Goal: Information Seeking & Learning: Learn about a topic

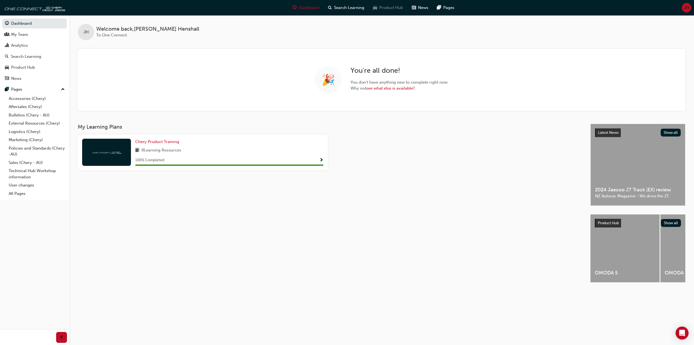
click at [382, 7] on span "Product Hub" at bounding box center [391, 8] width 24 height 6
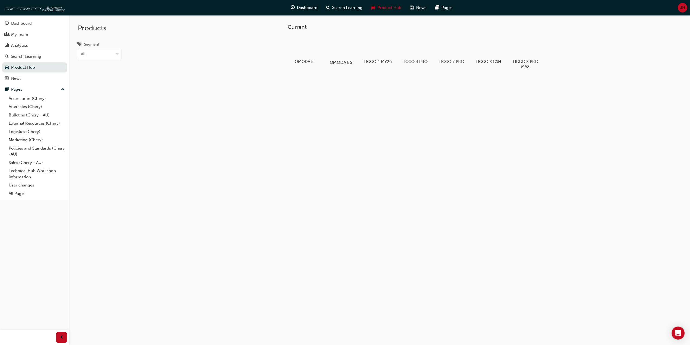
click at [346, 46] on div at bounding box center [341, 47] width 30 height 22
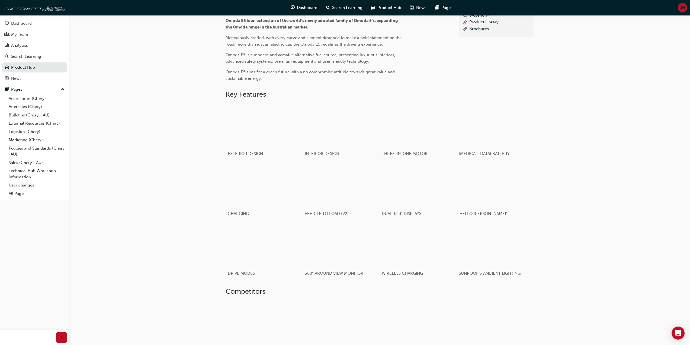
scroll to position [128, 0]
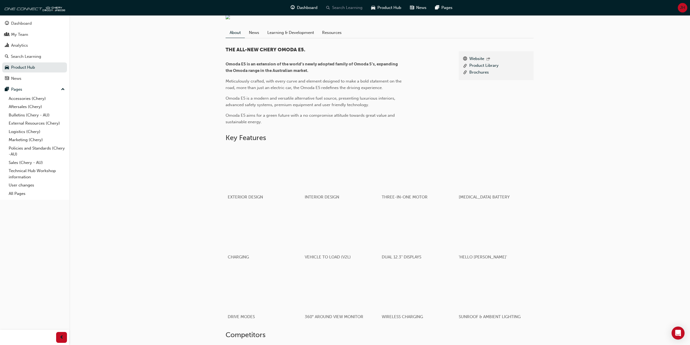
click at [351, 8] on span "Search Learning" at bounding box center [347, 8] width 30 height 6
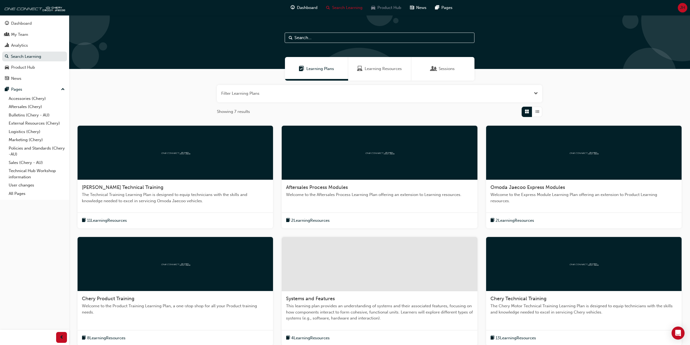
click at [373, 7] on span "car-icon" at bounding box center [373, 7] width 4 height 7
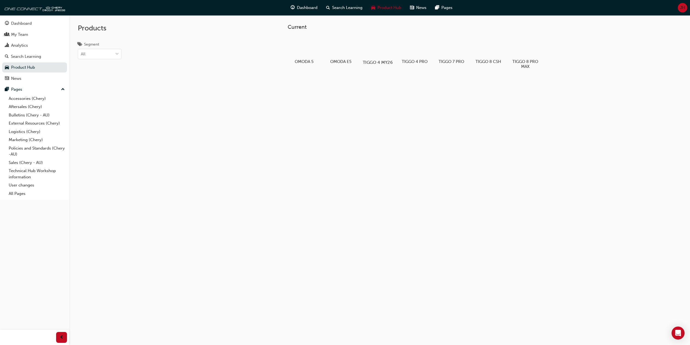
click at [376, 45] on div at bounding box center [377, 47] width 30 height 22
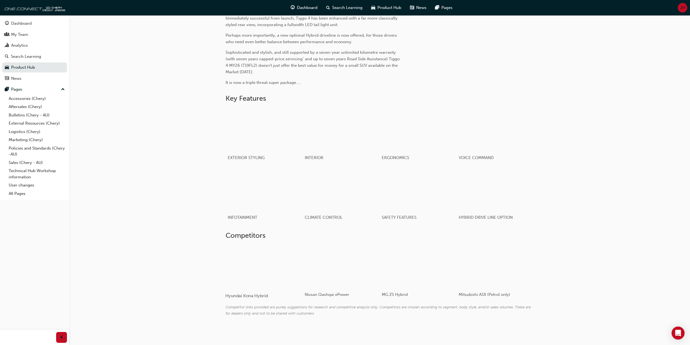
scroll to position [209, 0]
click at [587, 246] on div "Product Hub Tiggo 4 MY26 About News Learning & Development Resources Website Pr…" at bounding box center [379, 70] width 621 height 521
click at [586, 245] on div "Product Hub Tiggo 4 MY26 About News Learning & Development Resources Website Pr…" at bounding box center [379, 70] width 621 height 521
drag, startPoint x: 586, startPoint y: 245, endPoint x: 573, endPoint y: 240, distance: 13.8
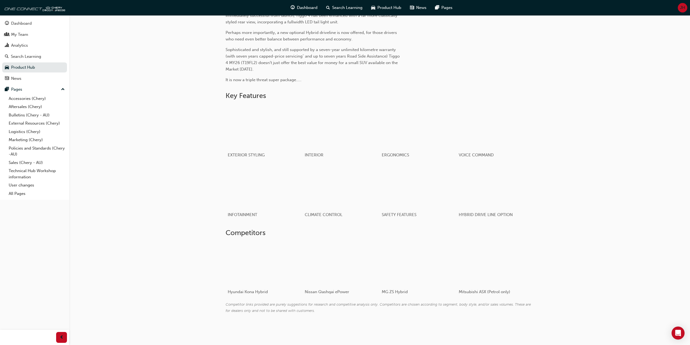
click at [586, 243] on div "Product Hub Tiggo 4 MY26 About News Learning & Development Resources Website Pr…" at bounding box center [379, 70] width 621 height 521
click at [255, 269] on div at bounding box center [257, 263] width 65 height 43
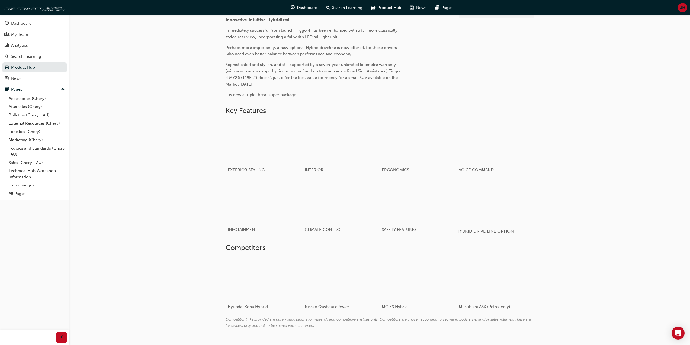
scroll to position [209, 0]
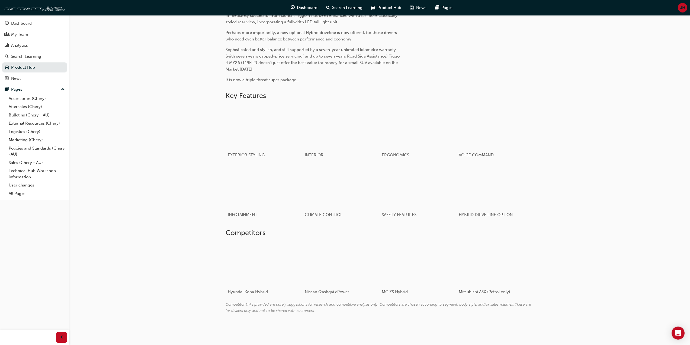
click at [539, 214] on div "Product Hub Tiggo 4 MY26 About News Learning & Development Resources Website Pr…" at bounding box center [379, 125] width 325 height 412
click at [539, 213] on div "Product Hub Tiggo 4 MY26 About News Learning & Development Resources Website Pr…" at bounding box center [379, 125] width 325 height 412
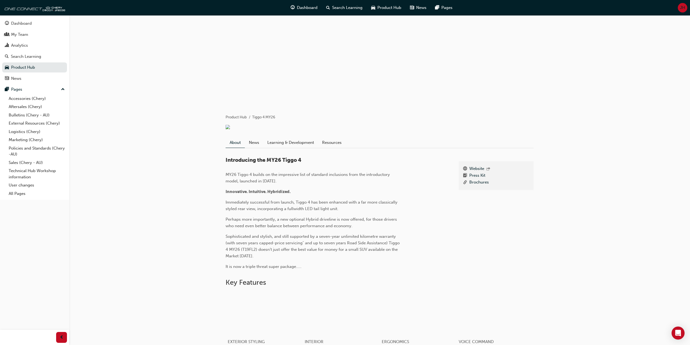
scroll to position [0, 0]
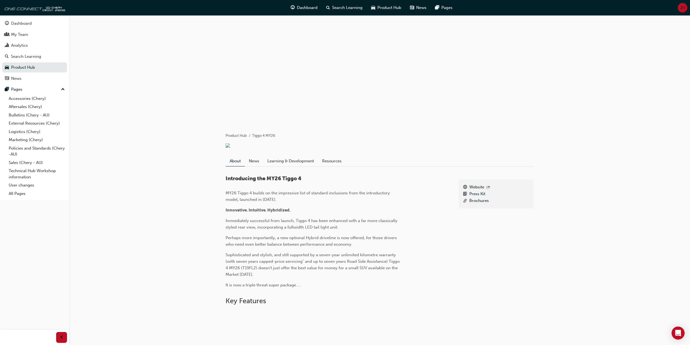
click at [362, 127] on div "Product Hub Tiggo 4 MY26" at bounding box center [380, 131] width 308 height 15
click at [374, 7] on span "car-icon" at bounding box center [373, 7] width 4 height 7
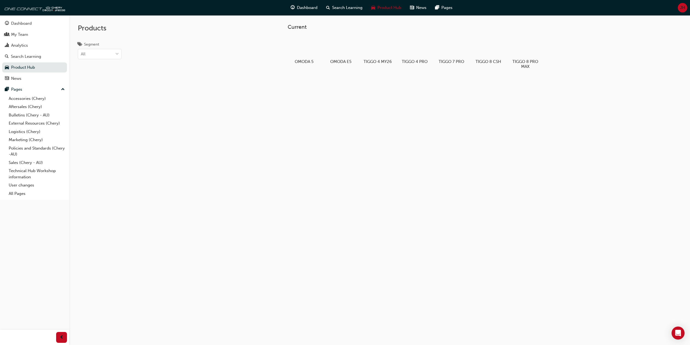
click at [200, 56] on div "Current OMODA 5 OMODA E5 TIGGO 4 MY26 TIGGO 4 PRO TIGGO 7 PRO TIGGO 8 CSH TIGGO…" at bounding box center [379, 187] width 621 height 345
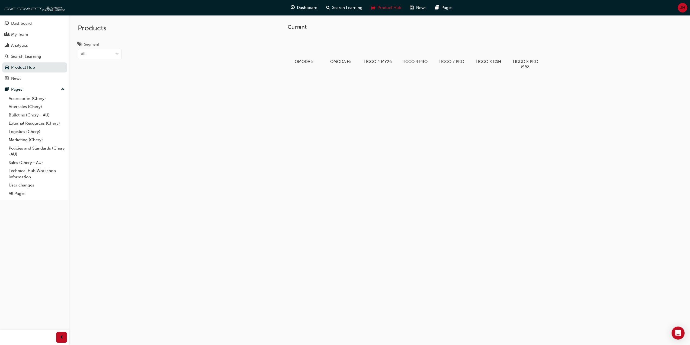
click at [200, 56] on div "Current OMODA 5 OMODA E5 TIGGO 4 MY26 TIGGO 4 PRO TIGGO 7 PRO TIGGO 8 CSH TIGGO…" at bounding box center [379, 187] width 621 height 345
click at [123, 128] on div "Products Segment All" at bounding box center [99, 187] width 61 height 345
click at [165, 136] on div "Products Segment All" at bounding box center [131, 187] width 124 height 345
click at [164, 136] on div "Products Segment All" at bounding box center [131, 187] width 124 height 345
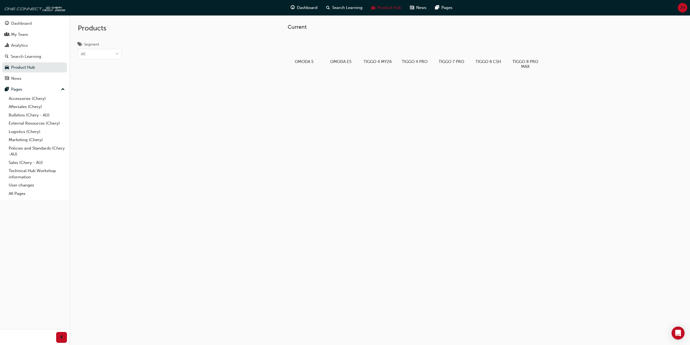
click at [161, 136] on div "Products Segment All" at bounding box center [131, 187] width 124 height 345
click at [160, 136] on div "Products Segment All" at bounding box center [131, 187] width 124 height 345
drag, startPoint x: 160, startPoint y: 136, endPoint x: 158, endPoint y: 133, distance: 3.9
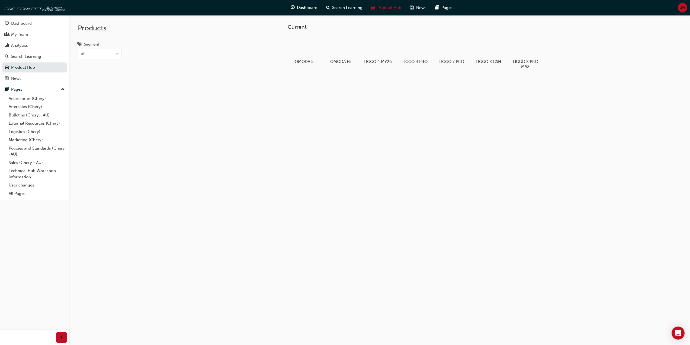
click at [159, 135] on div "Products Segment All" at bounding box center [131, 187] width 124 height 345
drag, startPoint x: 154, startPoint y: 122, endPoint x: 154, endPoint y: 113, distance: 9.2
click at [155, 115] on div "Products Segment All" at bounding box center [131, 187] width 124 height 345
click at [154, 112] on div "Products Segment All" at bounding box center [131, 187] width 124 height 345
click at [482, 49] on div at bounding box center [488, 47] width 30 height 22
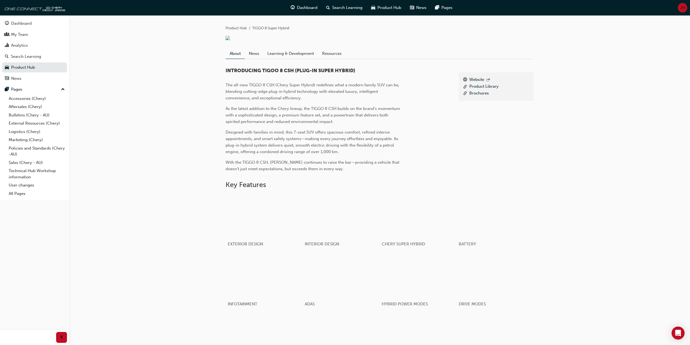
scroll to position [175, 0]
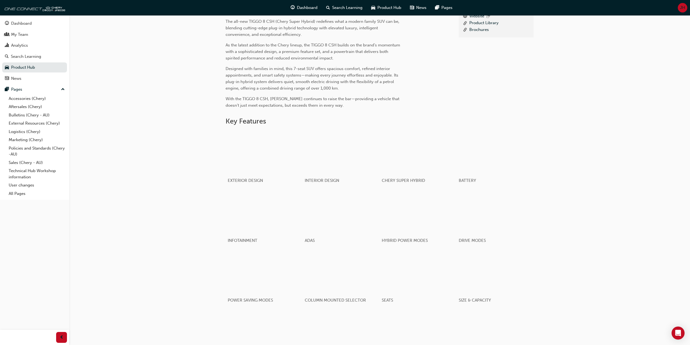
click at [506, 64] on div "Website Product Library Brochures" at bounding box center [496, 56] width 75 height 95
drag, startPoint x: 506, startPoint y: 64, endPoint x: 537, endPoint y: 68, distance: 31.7
click at [506, 64] on div "Website Product Library Brochures" at bounding box center [496, 56] width 75 height 95
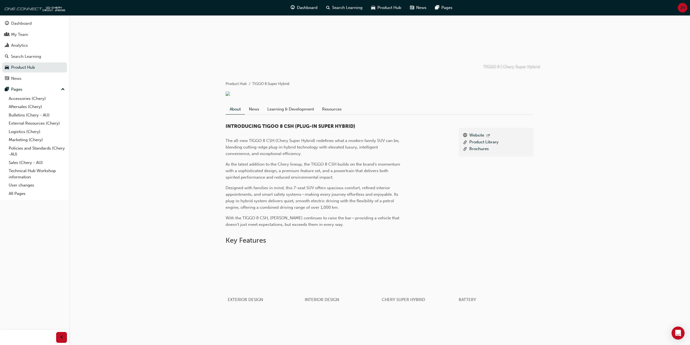
scroll to position [0, 0]
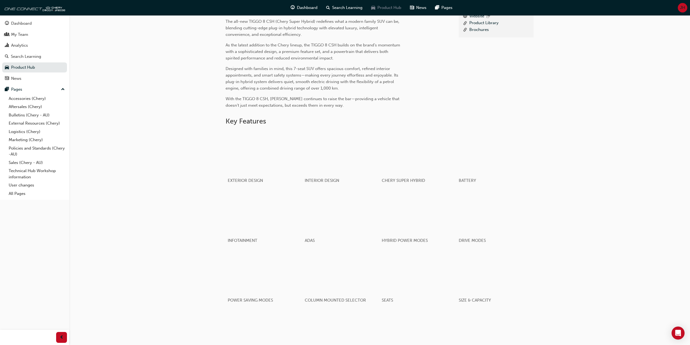
click at [384, 9] on span "Product Hub" at bounding box center [389, 8] width 24 height 6
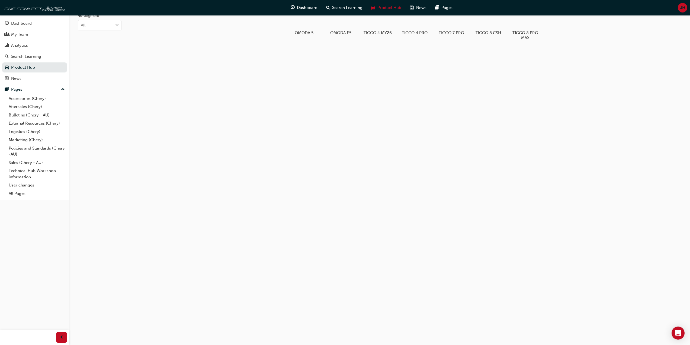
scroll to position [29, 0]
click at [454, 30] on div "TIGGO 7 PRO" at bounding box center [451, 21] width 34 height 33
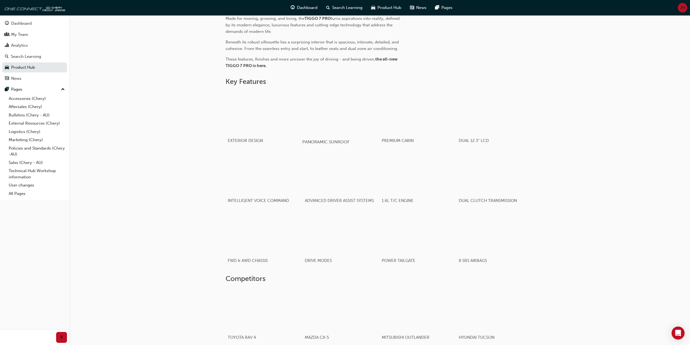
scroll to position [339, 0]
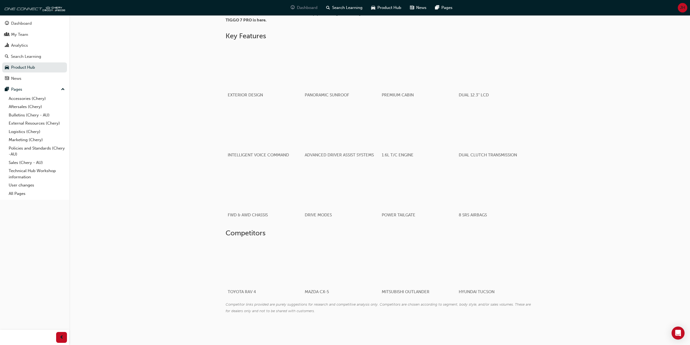
click at [304, 7] on span "Dashboard" at bounding box center [307, 8] width 21 height 6
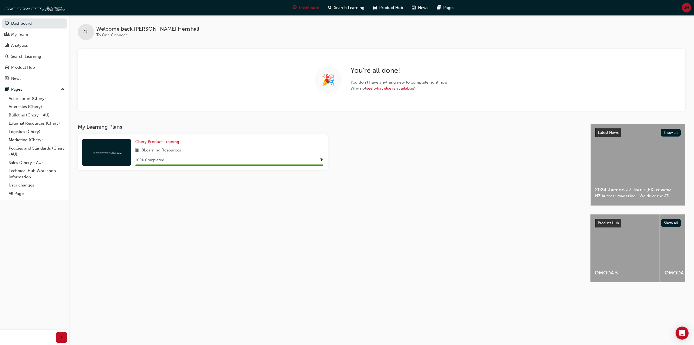
click at [255, 5] on div "Dashboard Search Learning Product Hub News Pages JH" at bounding box center [347, 7] width 694 height 15
